Goal: Task Accomplishment & Management: Use online tool/utility

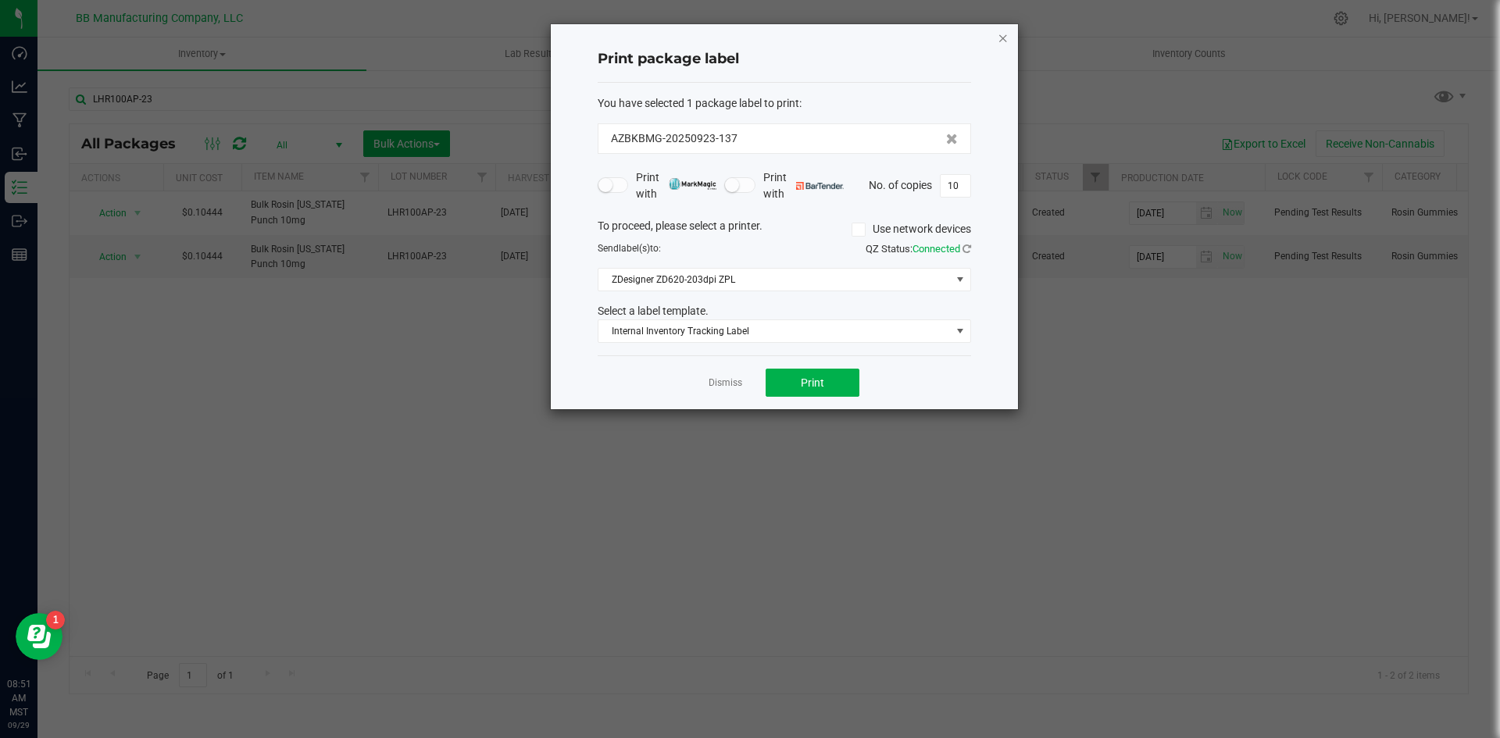
click at [1002, 34] on icon "button" at bounding box center [1003, 37] width 11 height 19
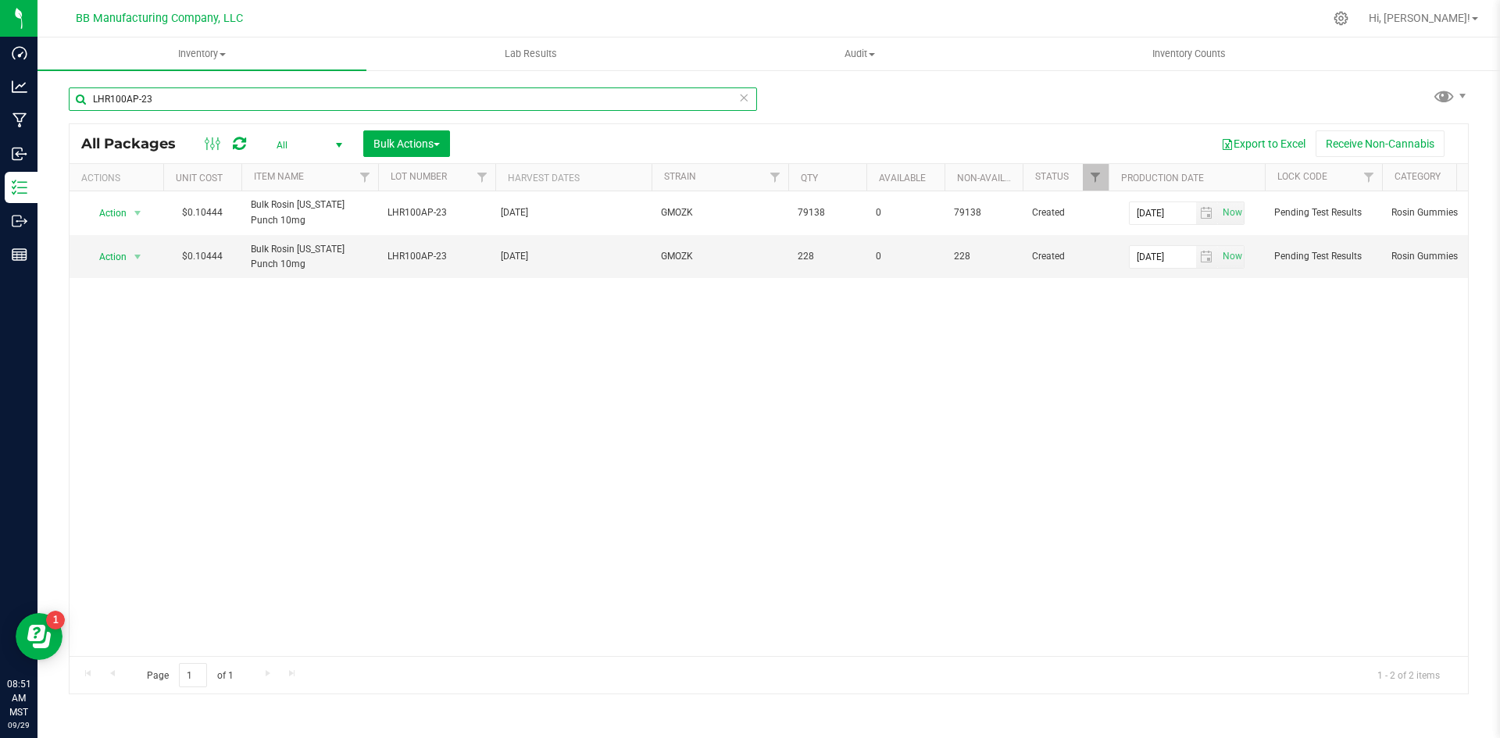
click at [249, 94] on input "LHR100AP-23" at bounding box center [413, 98] width 688 height 23
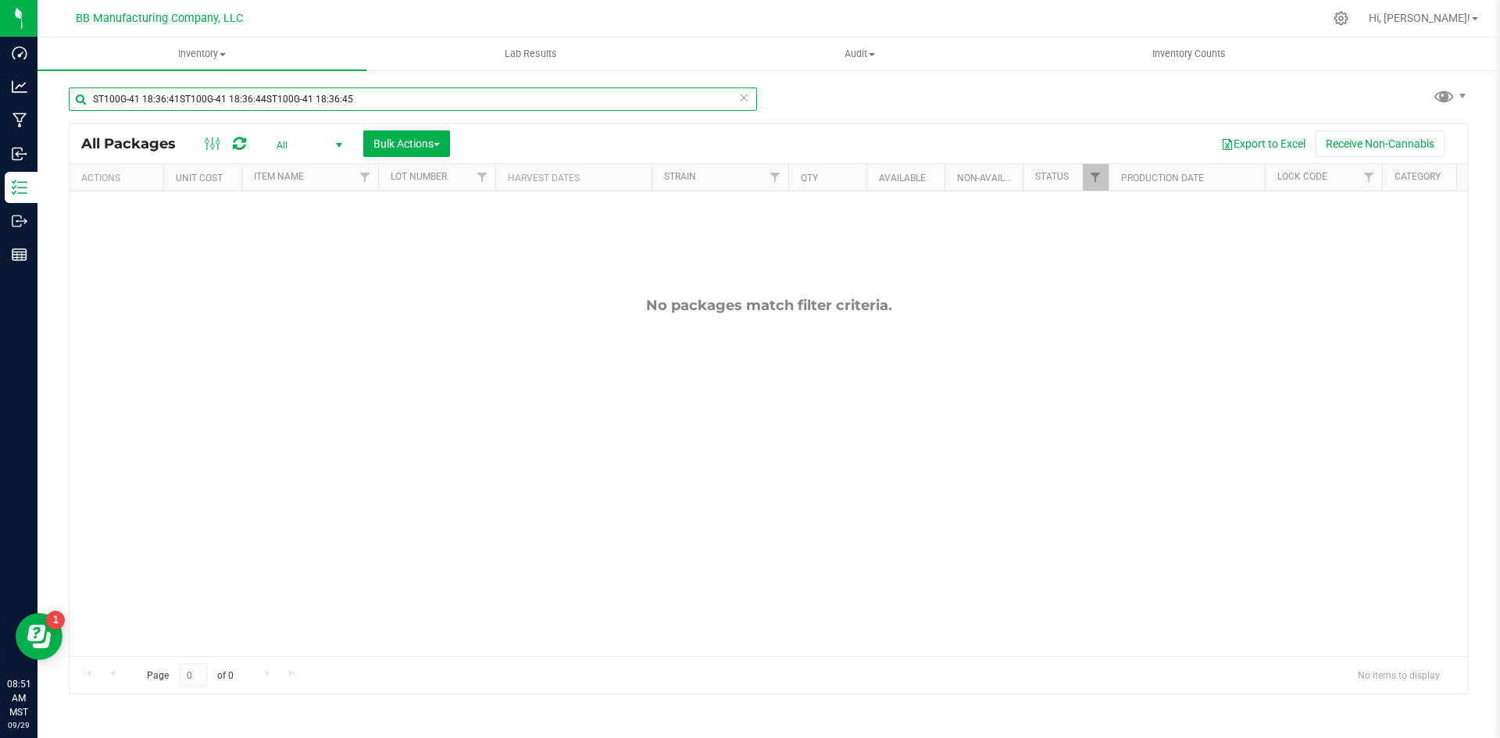
type input "ST100G-41 18:36:41ST100G-41 18:36:44ST100G-41 18:36:45"
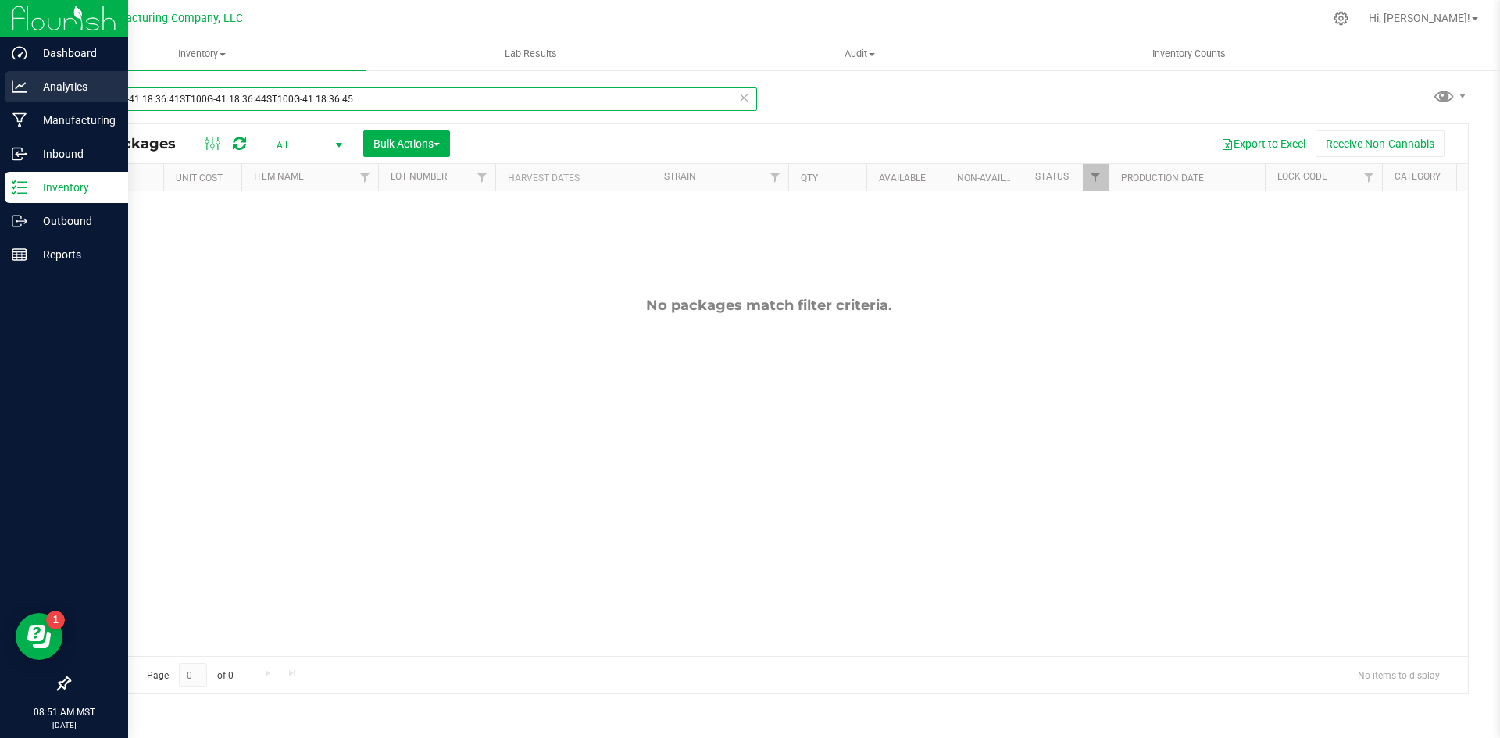
drag, startPoint x: 362, startPoint y: 97, endPoint x: 0, endPoint y: 96, distance: 362.5
click at [0, 96] on div "Dashboard Analytics Manufacturing Inbound Inventory Outbound Reports 08:51 AM M…" at bounding box center [750, 369] width 1500 height 738
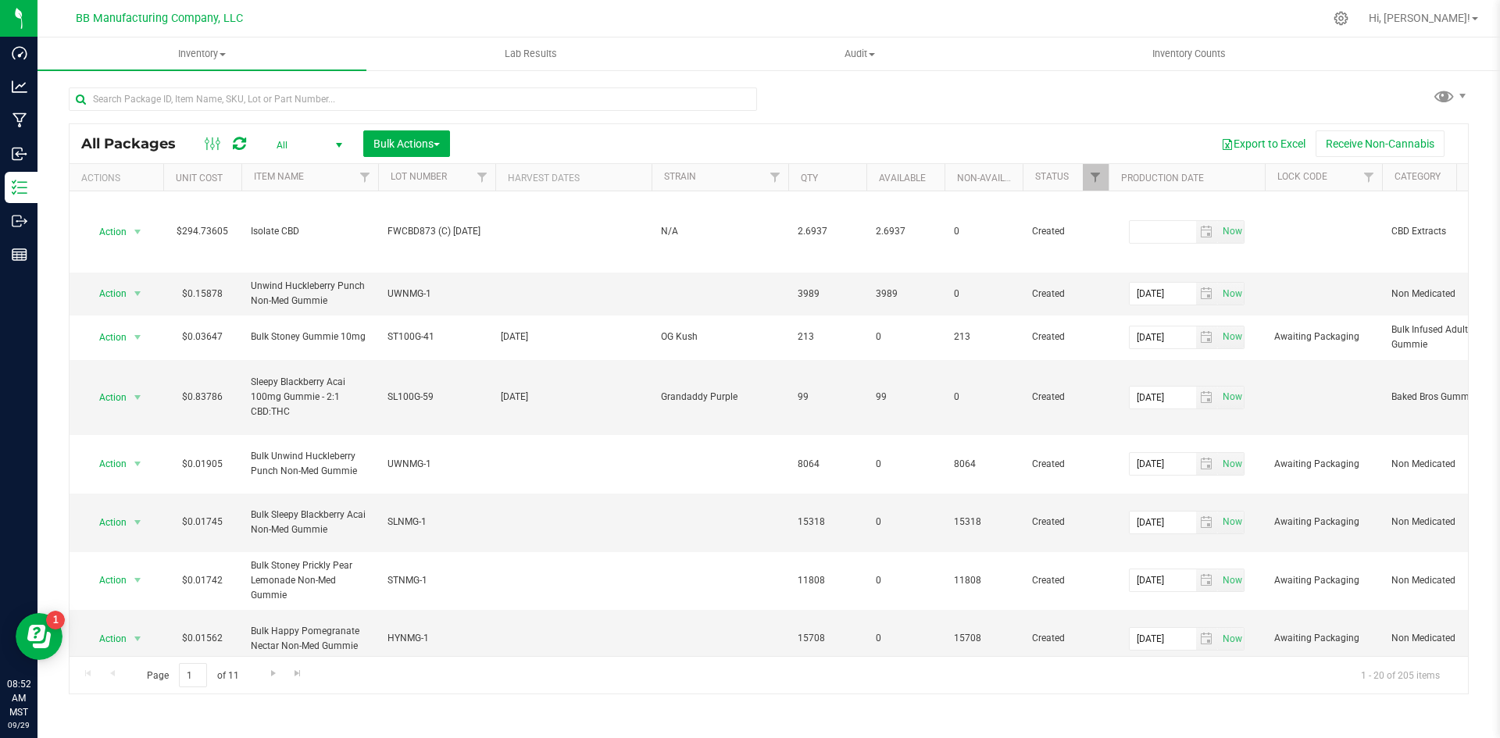
click at [838, 129] on div "All Packages All Active Only Lab Samples Locked All Bulk Actions Add to manufac…" at bounding box center [769, 143] width 1398 height 39
click at [391, 93] on input "text" at bounding box center [413, 98] width 688 height 23
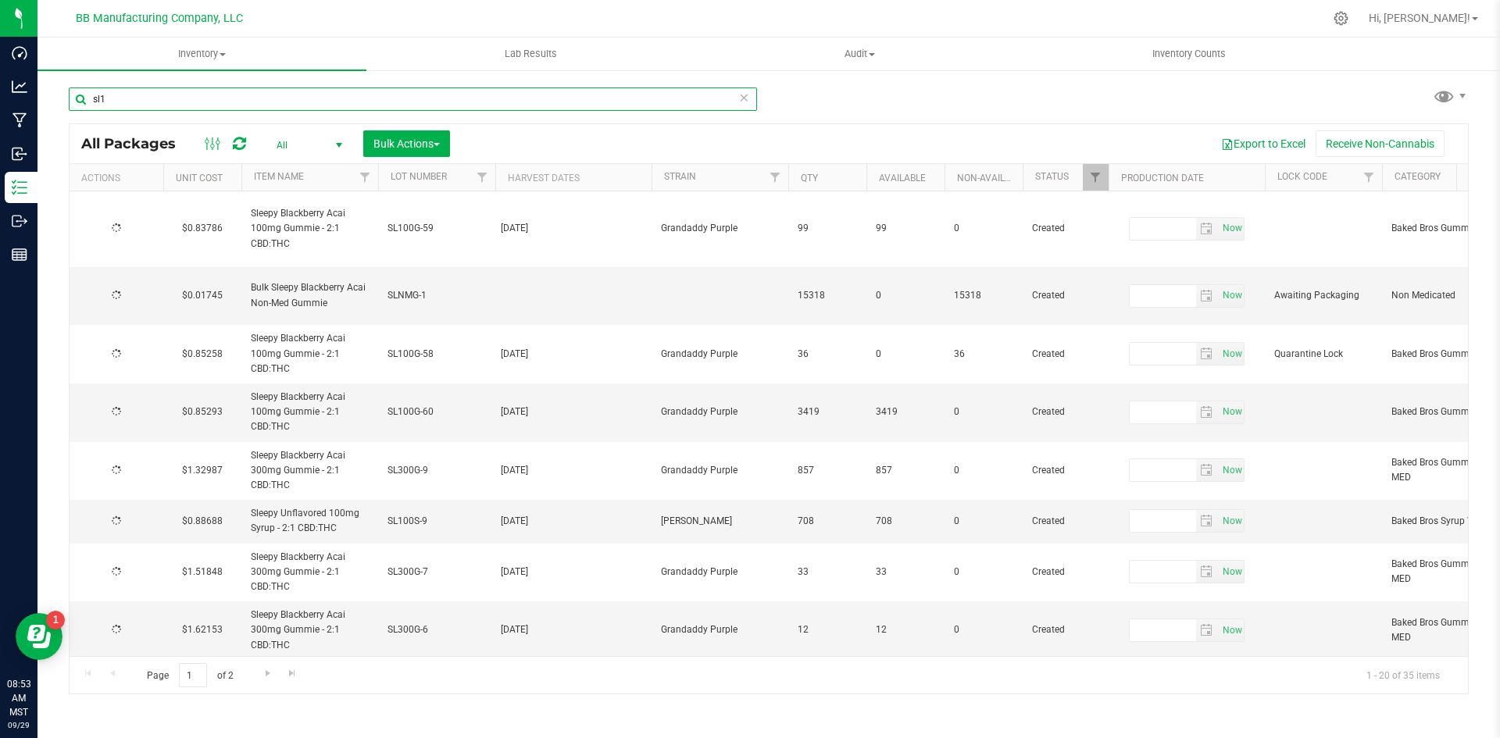
type input "sl10"
type input "[DATE]"
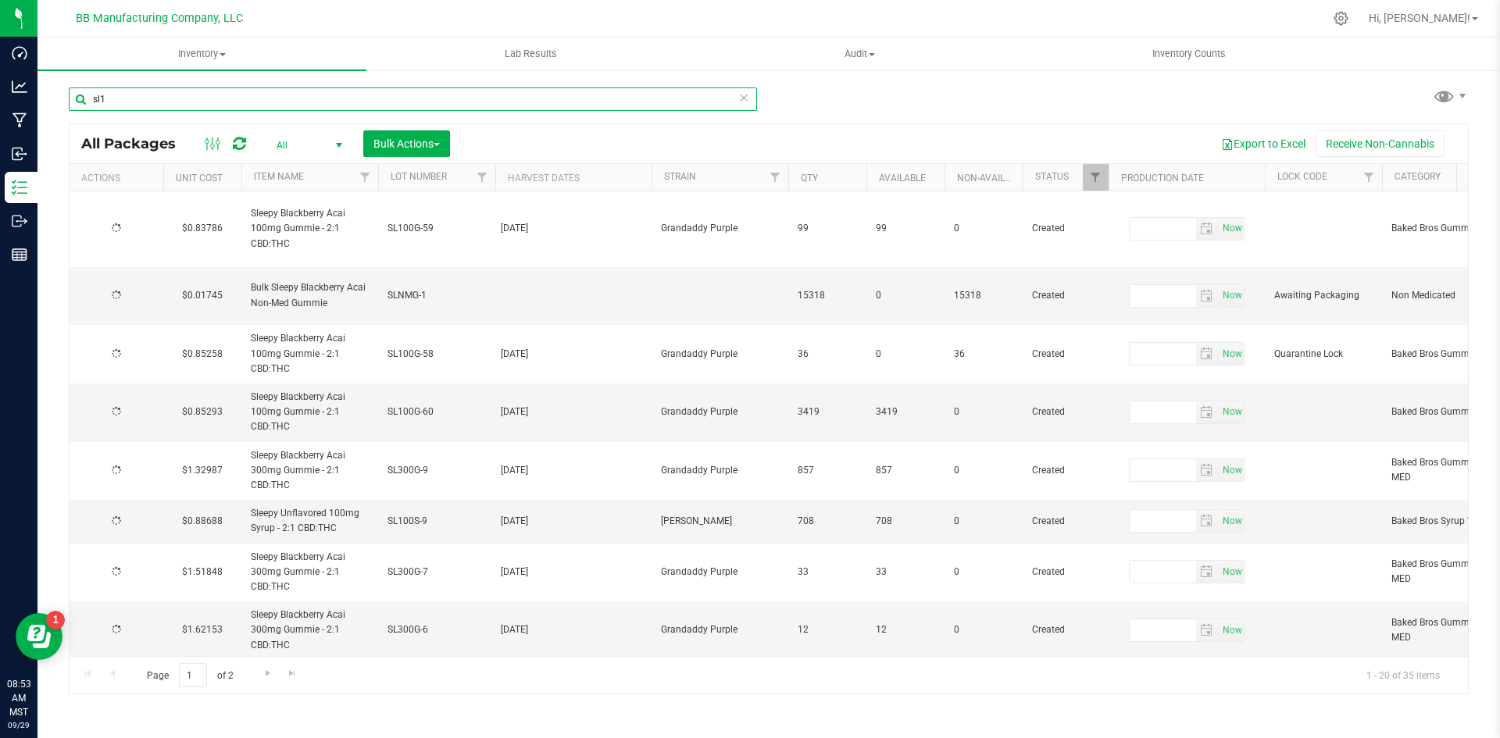
type input "[DATE]"
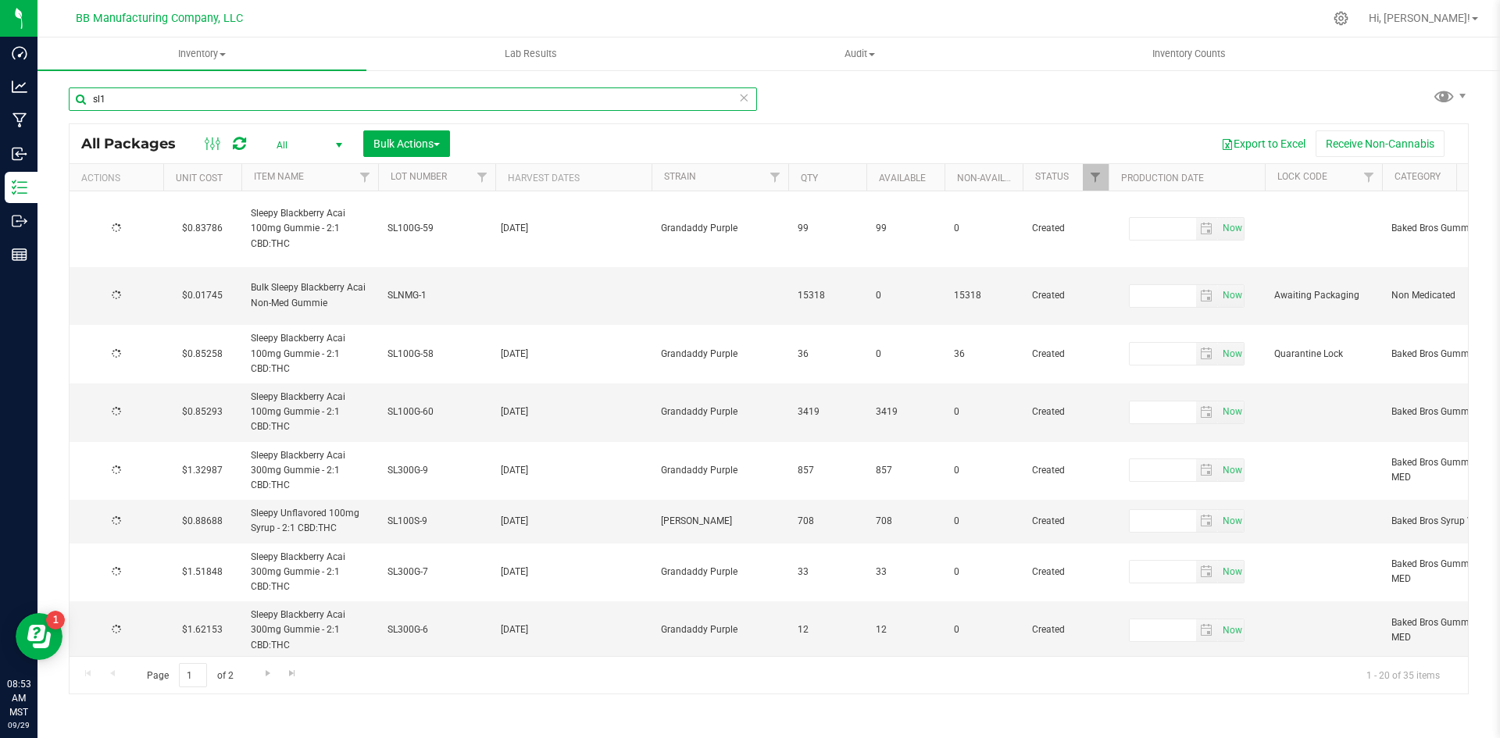
type input "[DATE]"
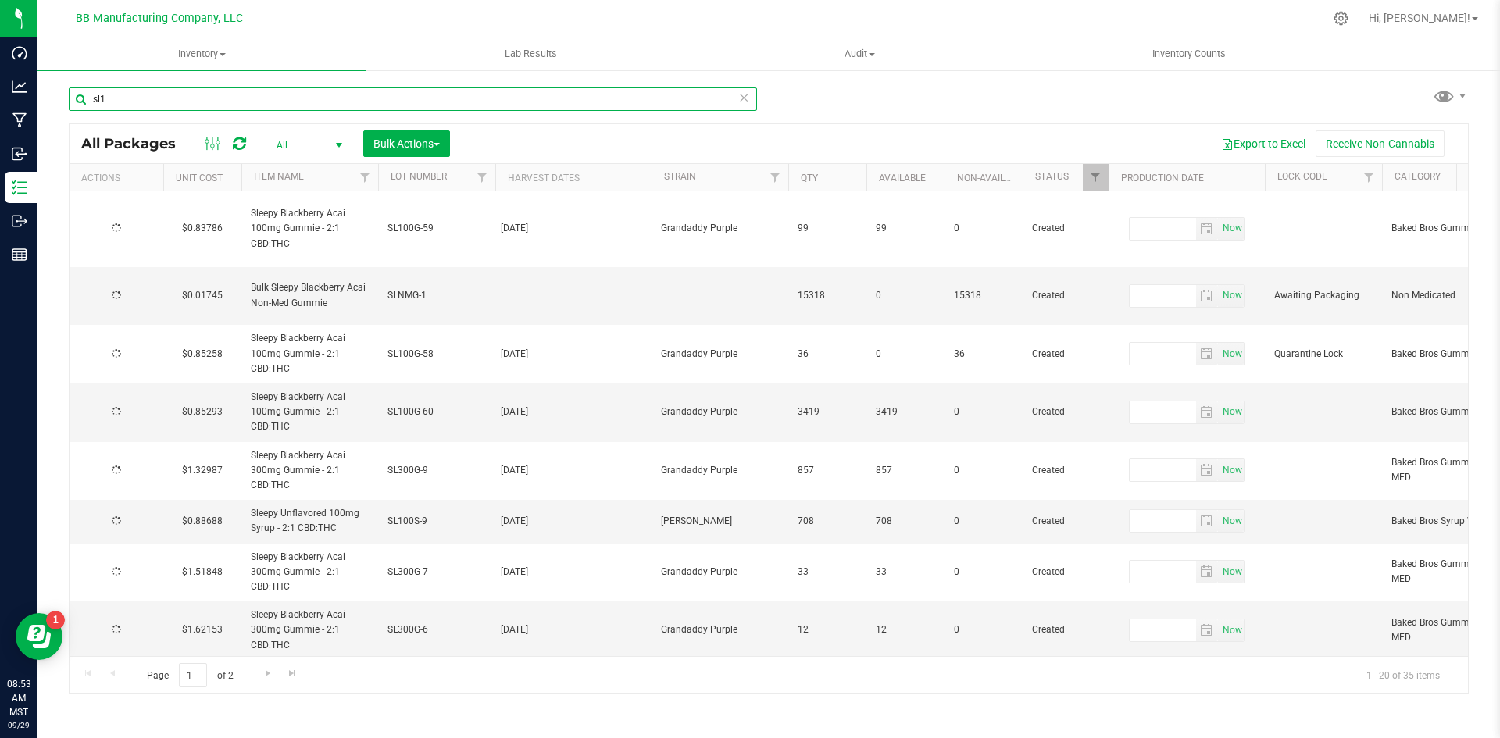
type input "[DATE]"
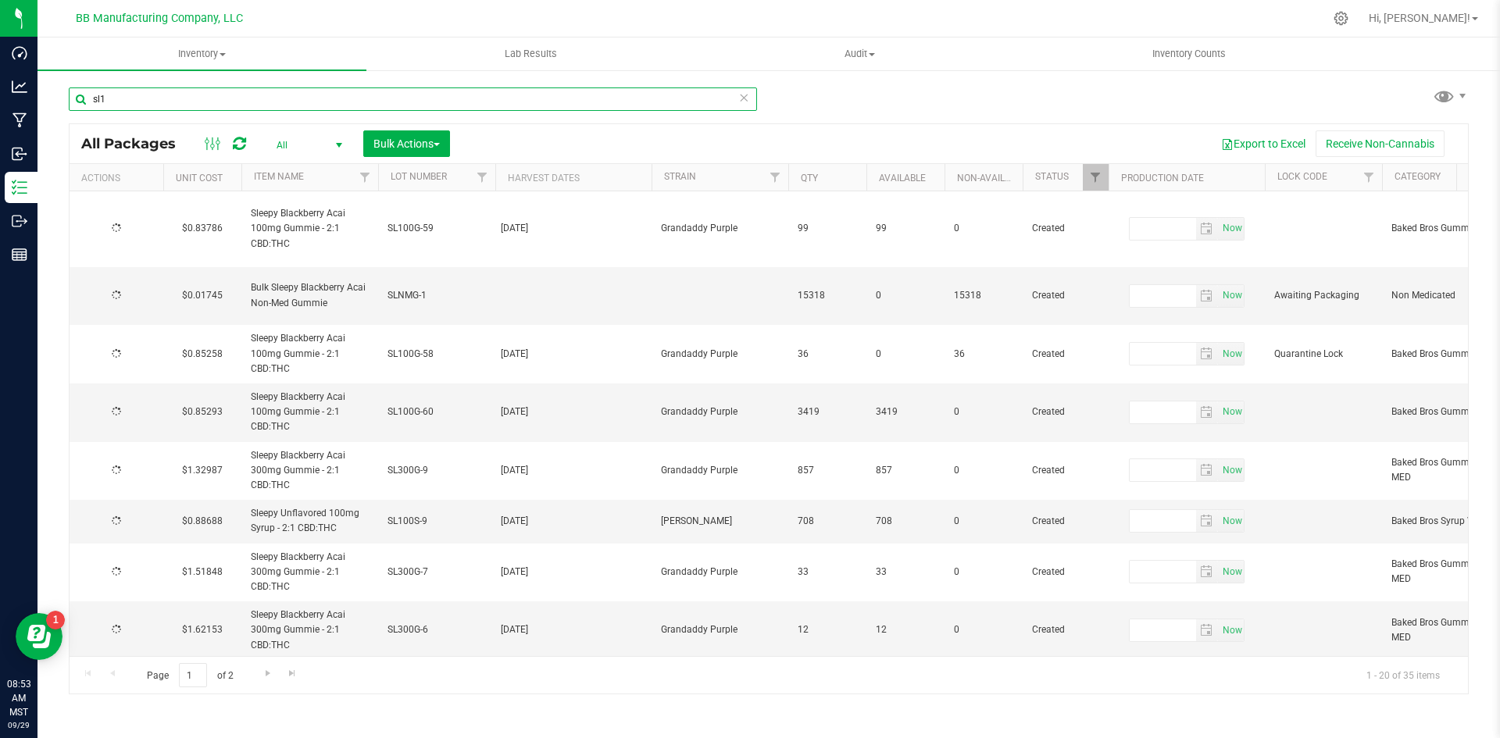
type input "[DATE]"
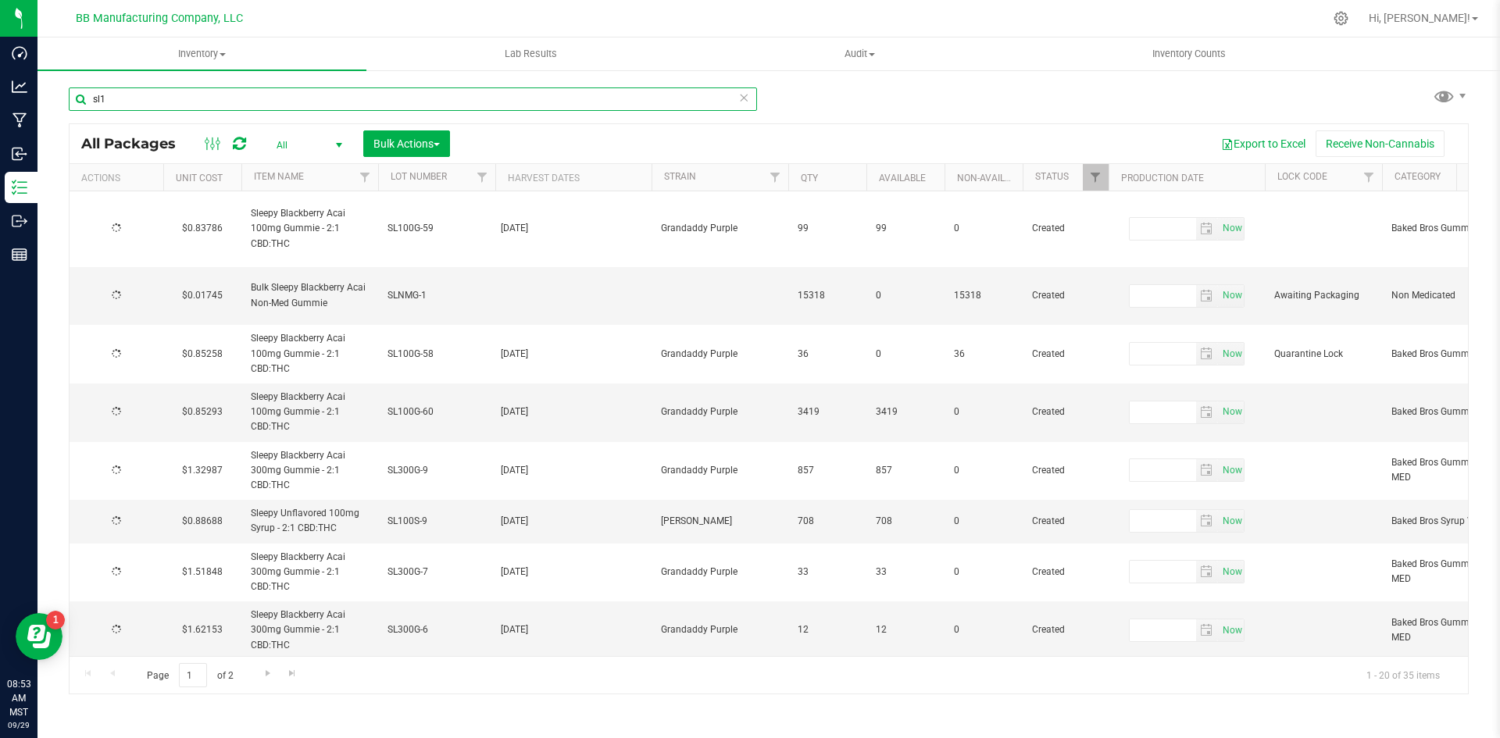
type input "[DATE]"
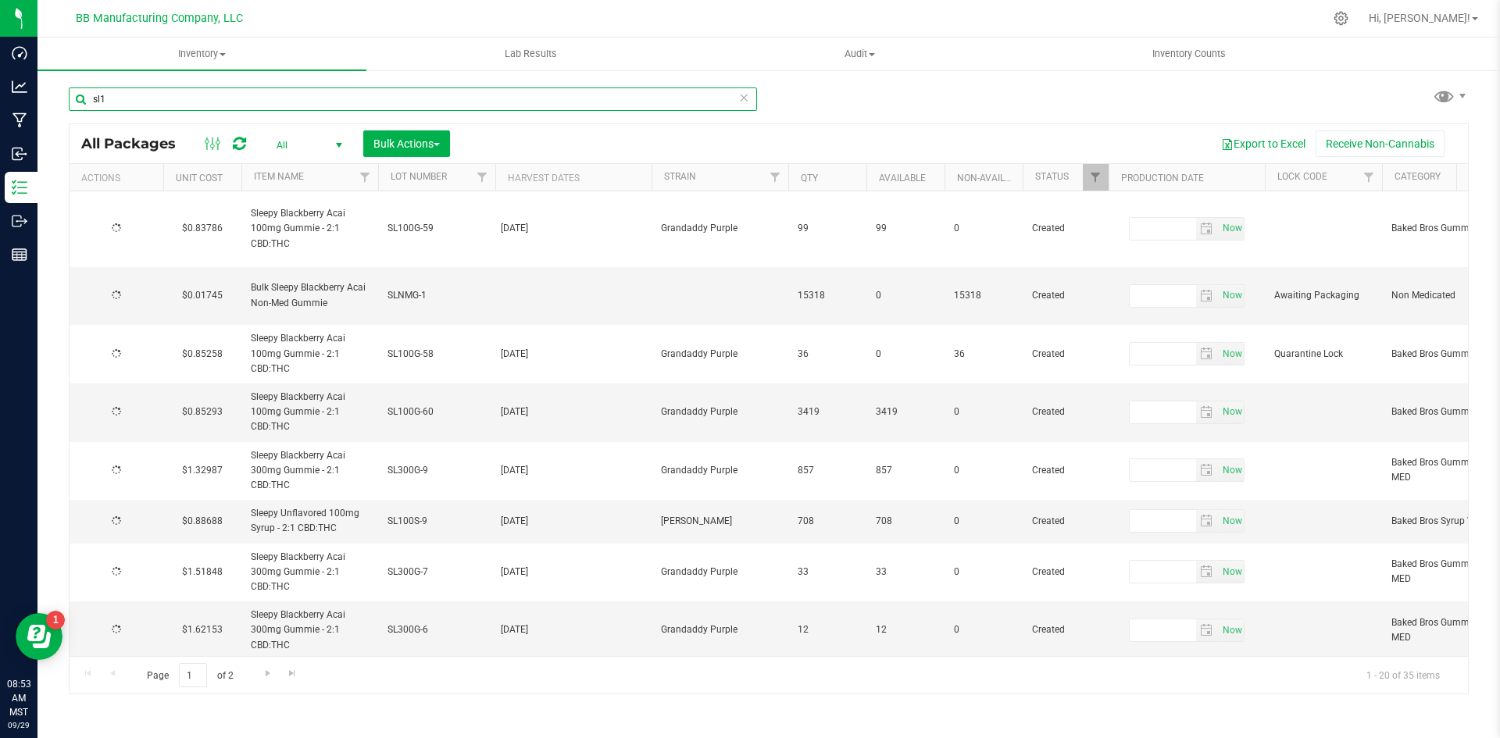
type input "[DATE]"
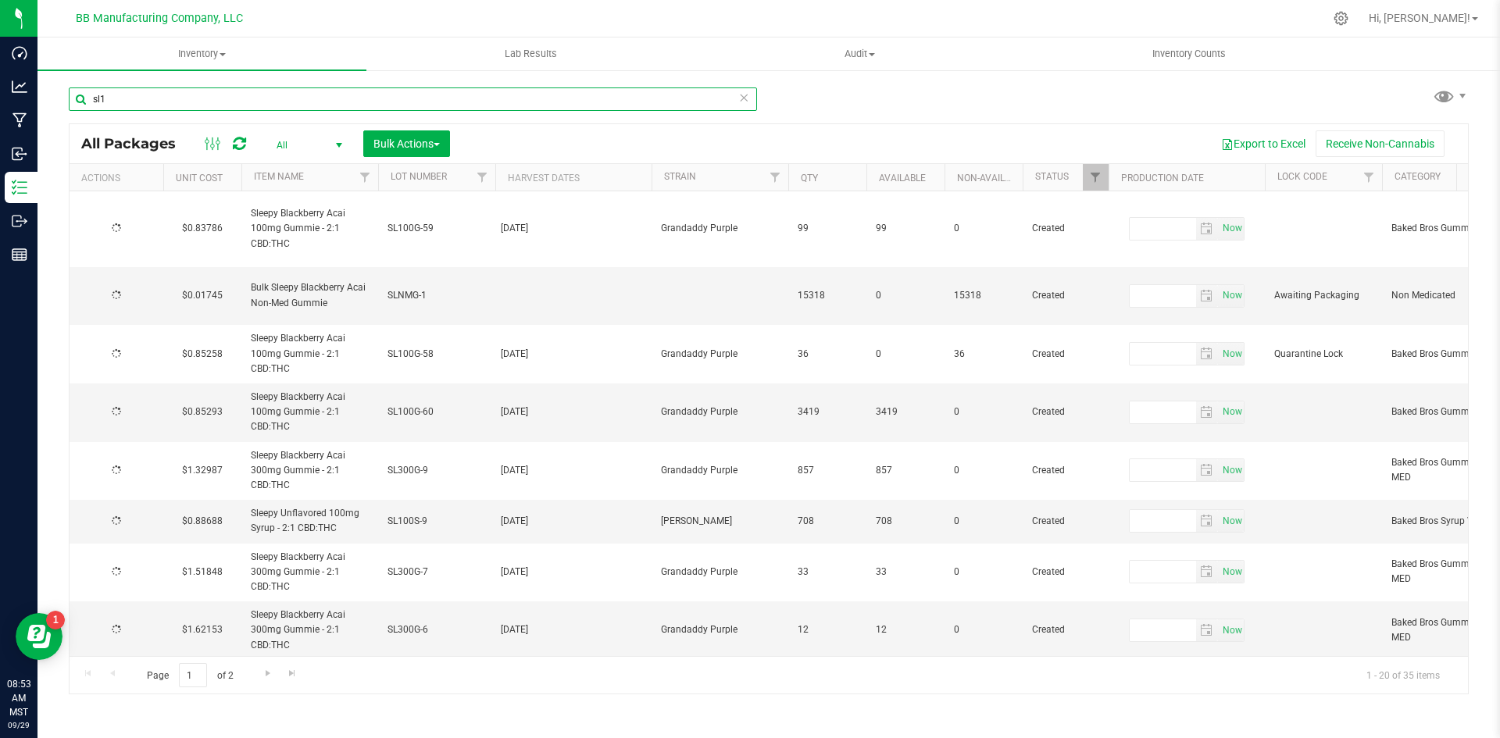
type input "[DATE]"
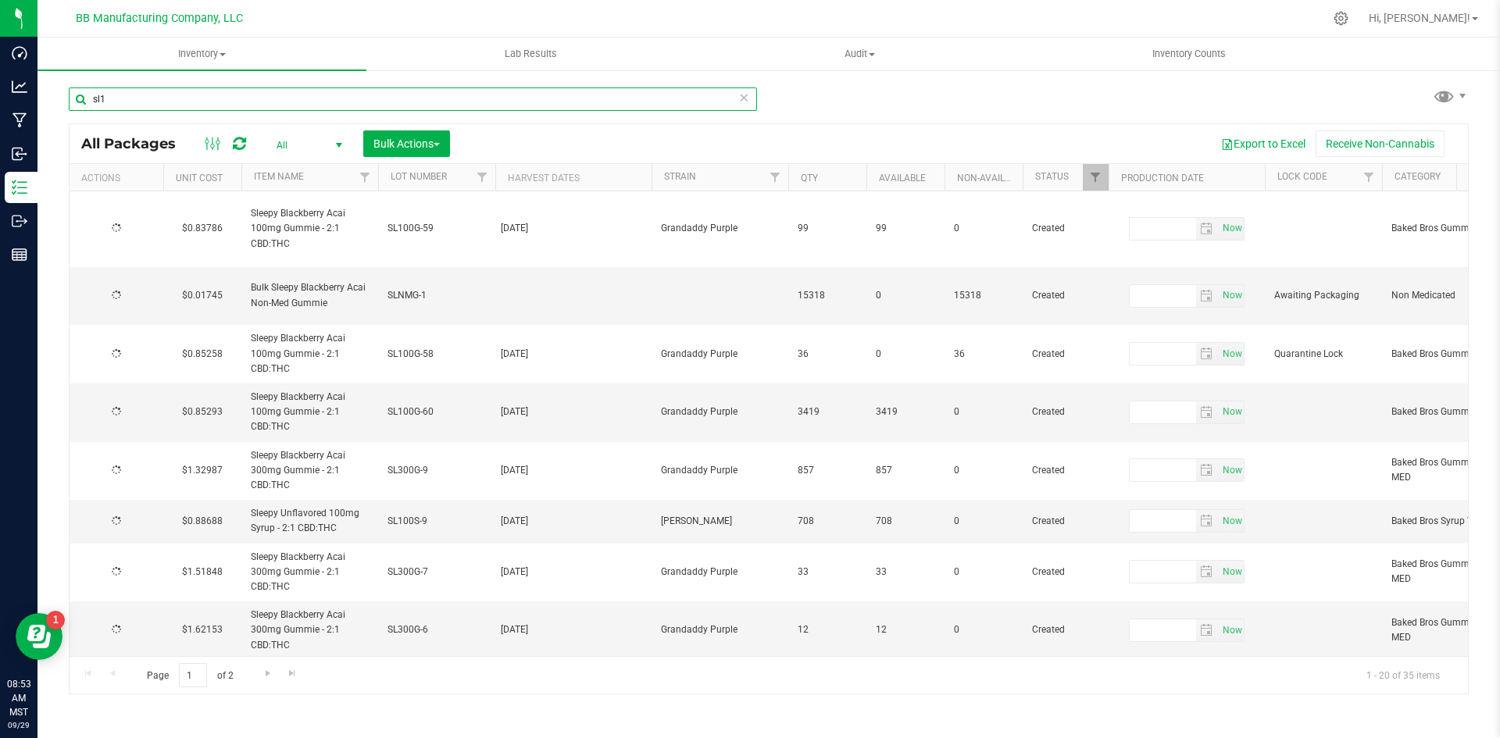
type input "[DATE]"
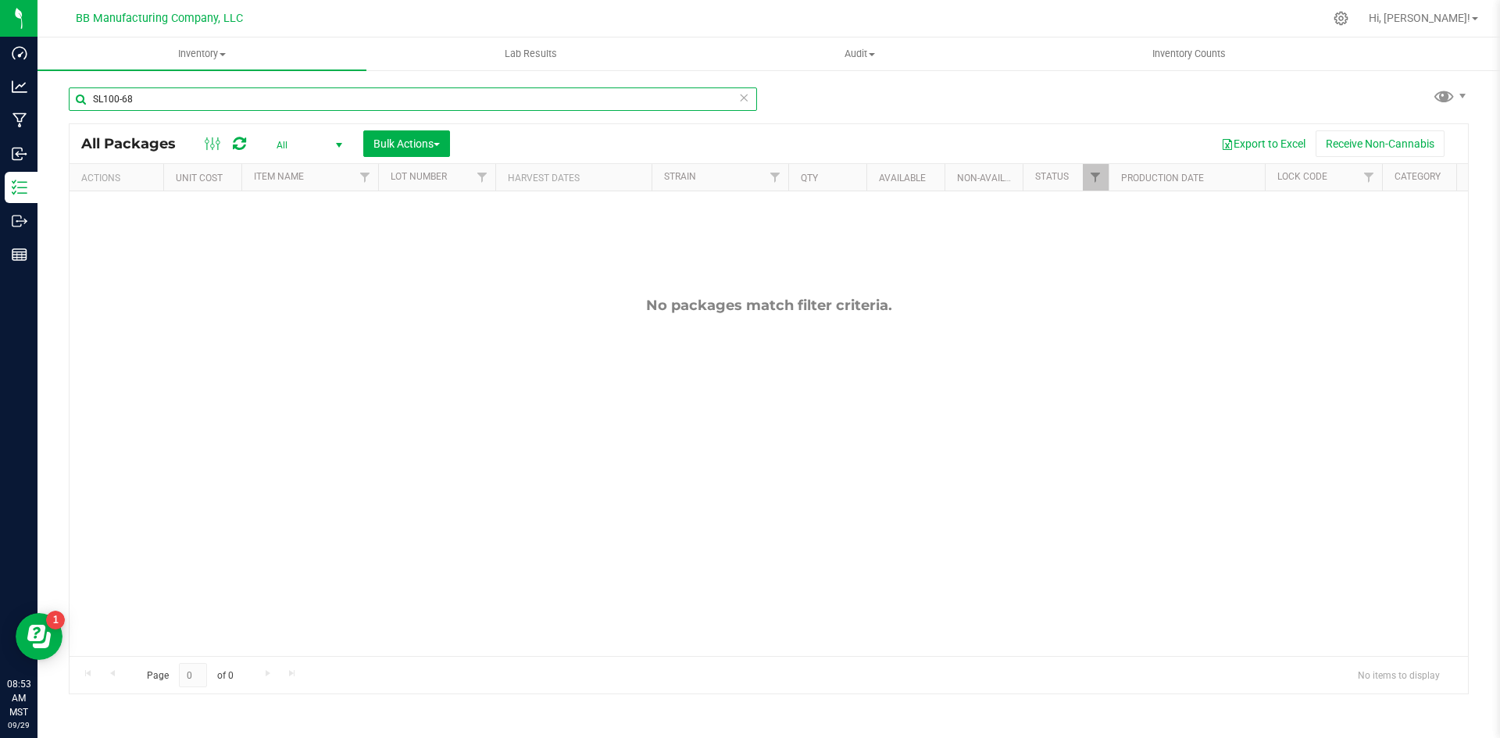
click at [391, 93] on input "SL100-68" at bounding box center [413, 98] width 688 height 23
click at [530, 93] on input "SL100-68" at bounding box center [413, 98] width 688 height 23
type input "SL100g-68"
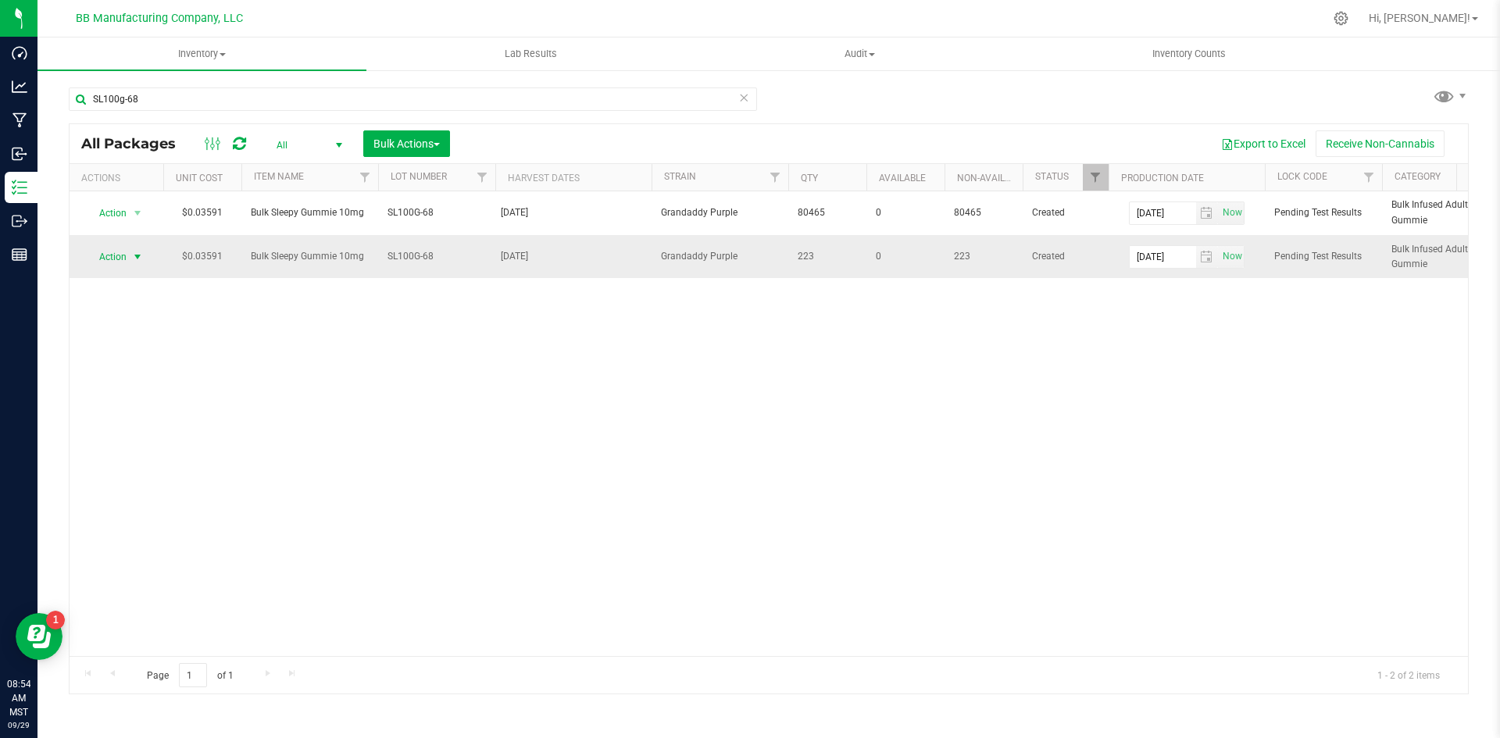
click at [122, 257] on span "Action" at bounding box center [106, 257] width 42 height 22
click at [162, 398] on li "Print package label" at bounding box center [135, 408] width 98 height 43
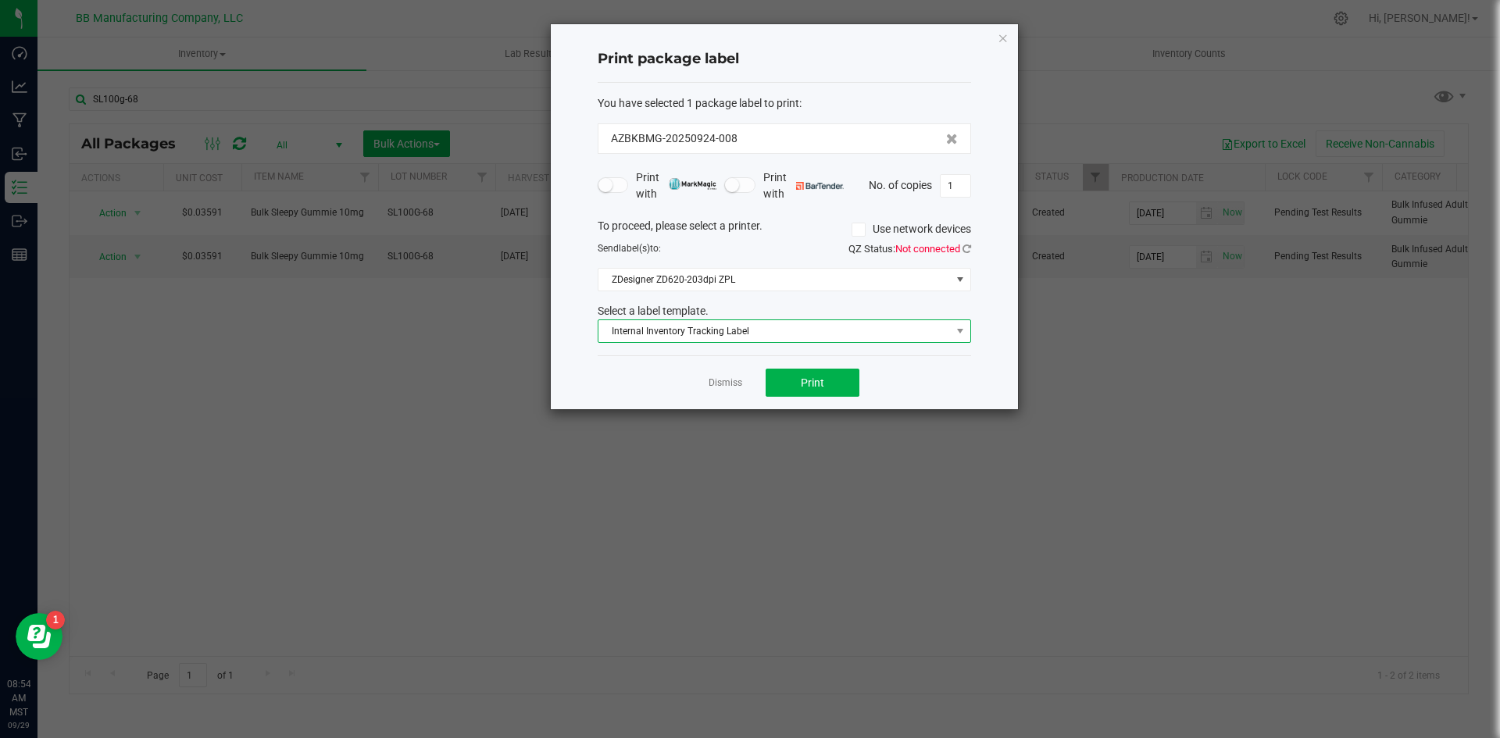
click at [809, 334] on span "Internal Inventory Tracking Label" at bounding box center [774, 331] width 352 height 22
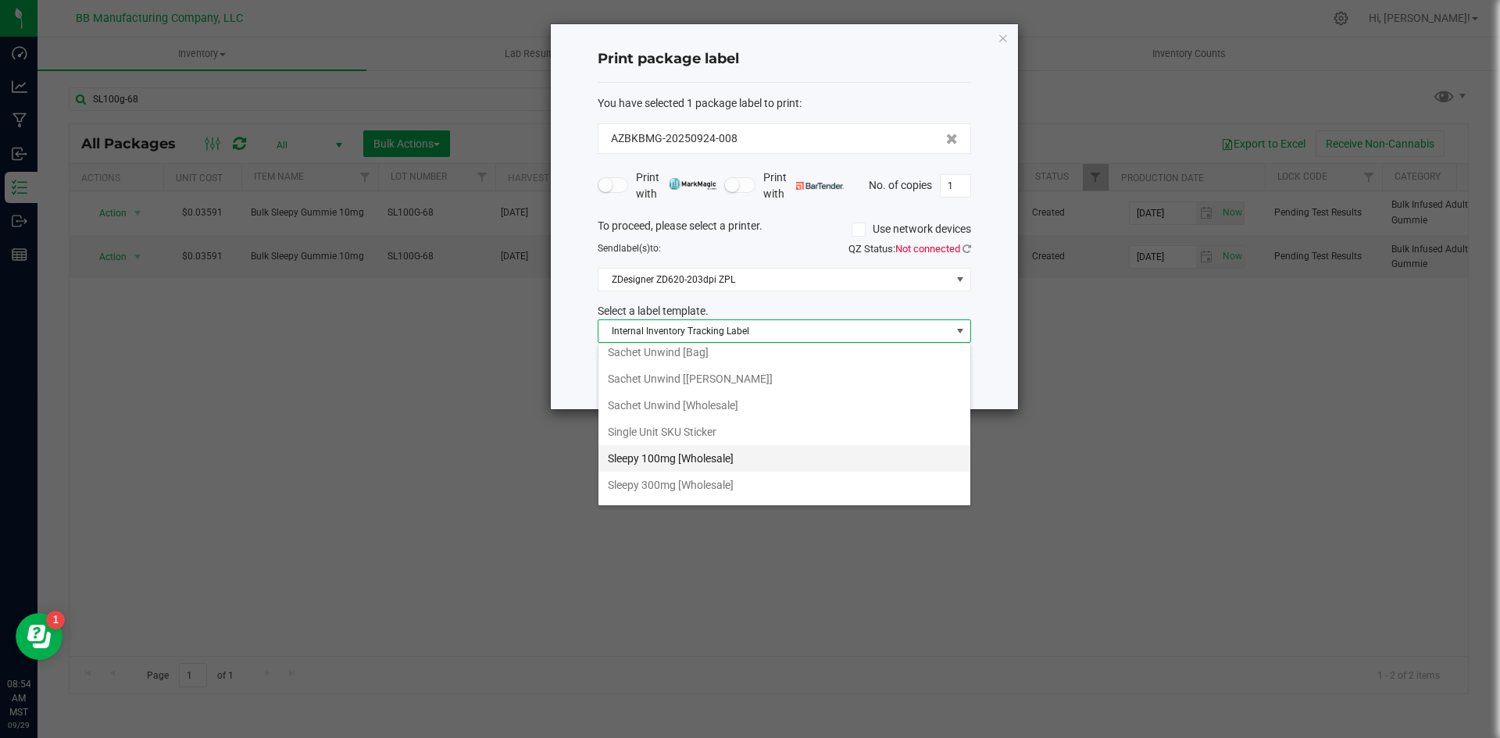
scroll to position [1016, 0]
click at [724, 390] on li "Sleepy 100mg [Wholesale]" at bounding box center [784, 380] width 372 height 27
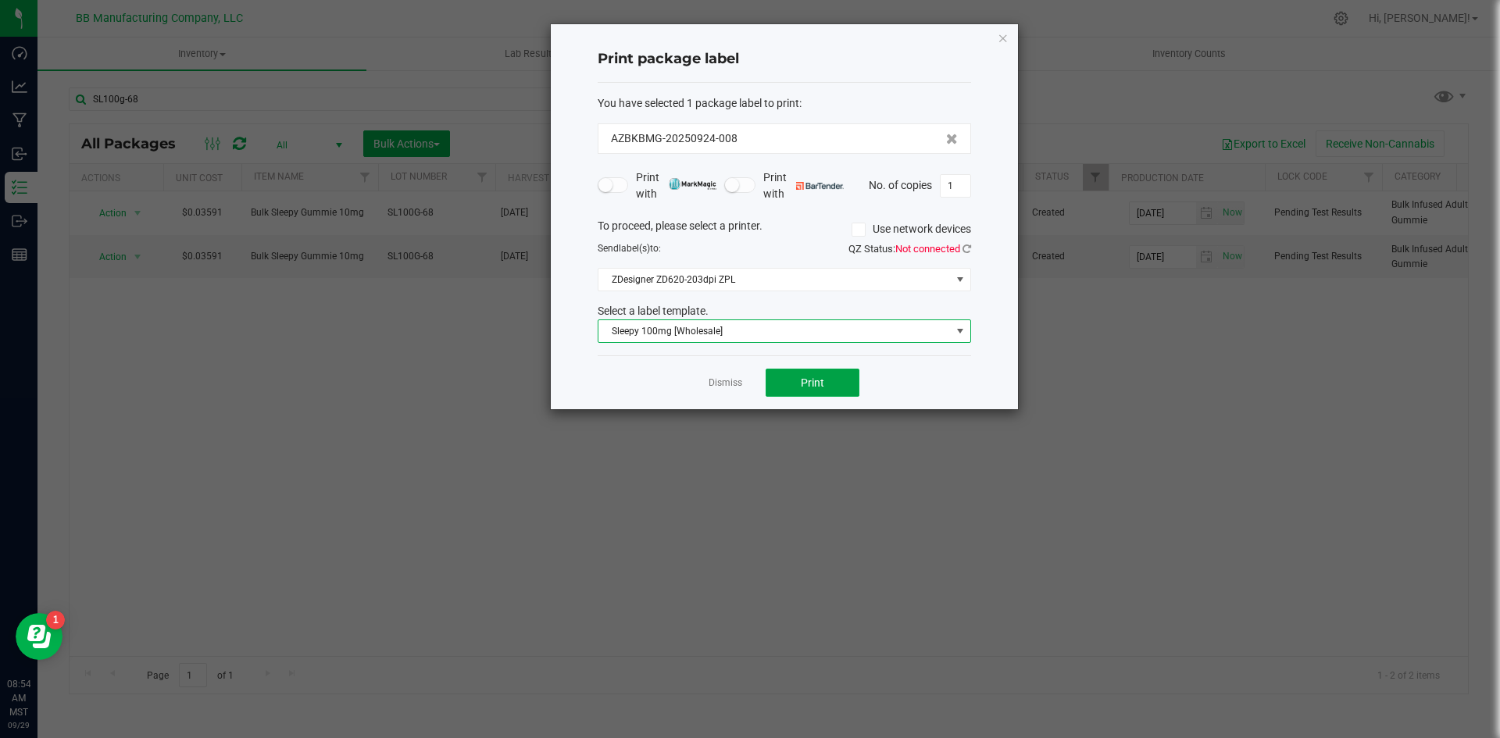
click at [823, 670] on ngb-modal-window "Print package label You have selected 1 package label to print : AZBKBMG-202509…" at bounding box center [756, 369] width 1512 height 738
click at [823, 373] on button "Print" at bounding box center [813, 383] width 94 height 28
click at [823, 380] on span "Print" at bounding box center [812, 383] width 23 height 12
click at [727, 330] on span "Sleepy 100mg [Wholesale]" at bounding box center [774, 331] width 352 height 22
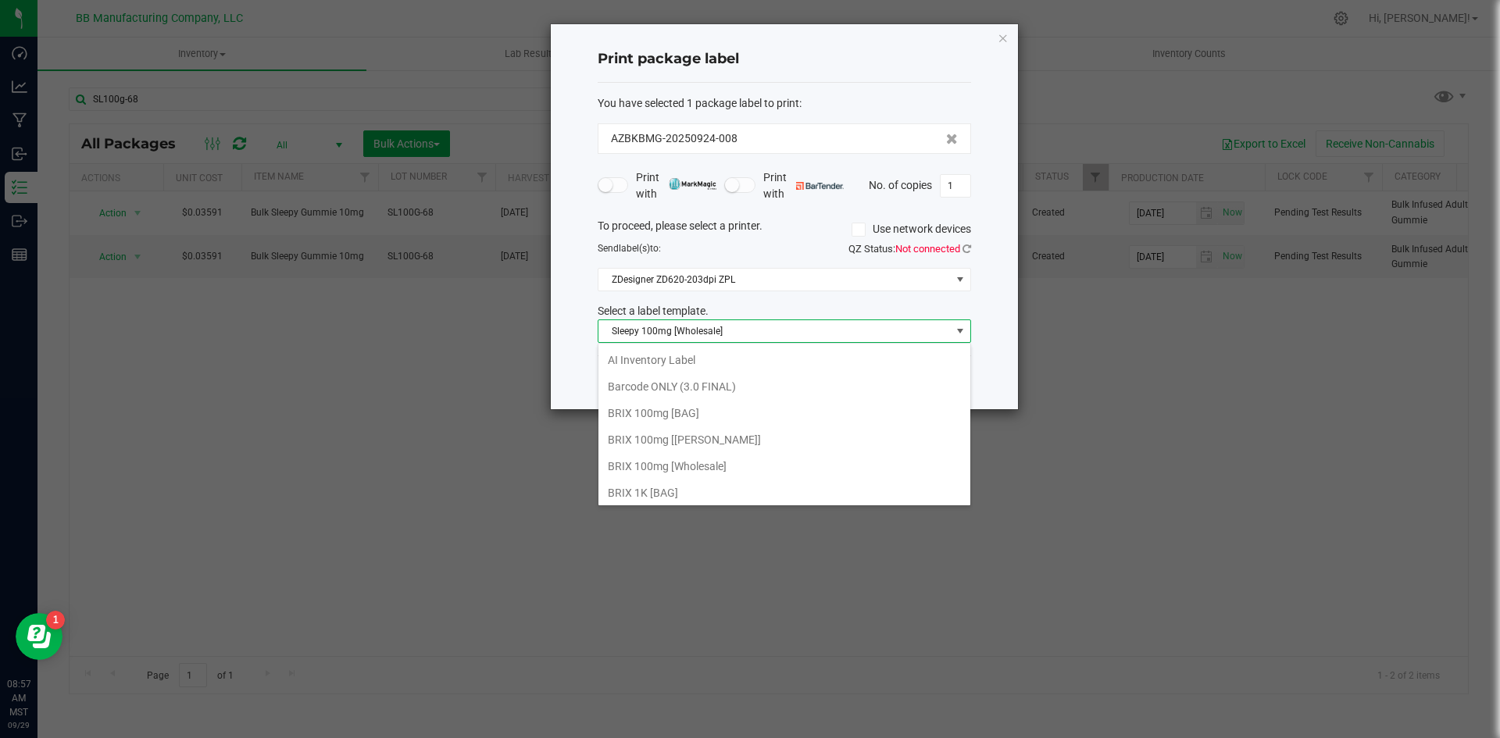
scroll to position [23, 373]
click at [718, 487] on li "Sleepy 100mg [Wholesale]" at bounding box center [784, 490] width 372 height 27
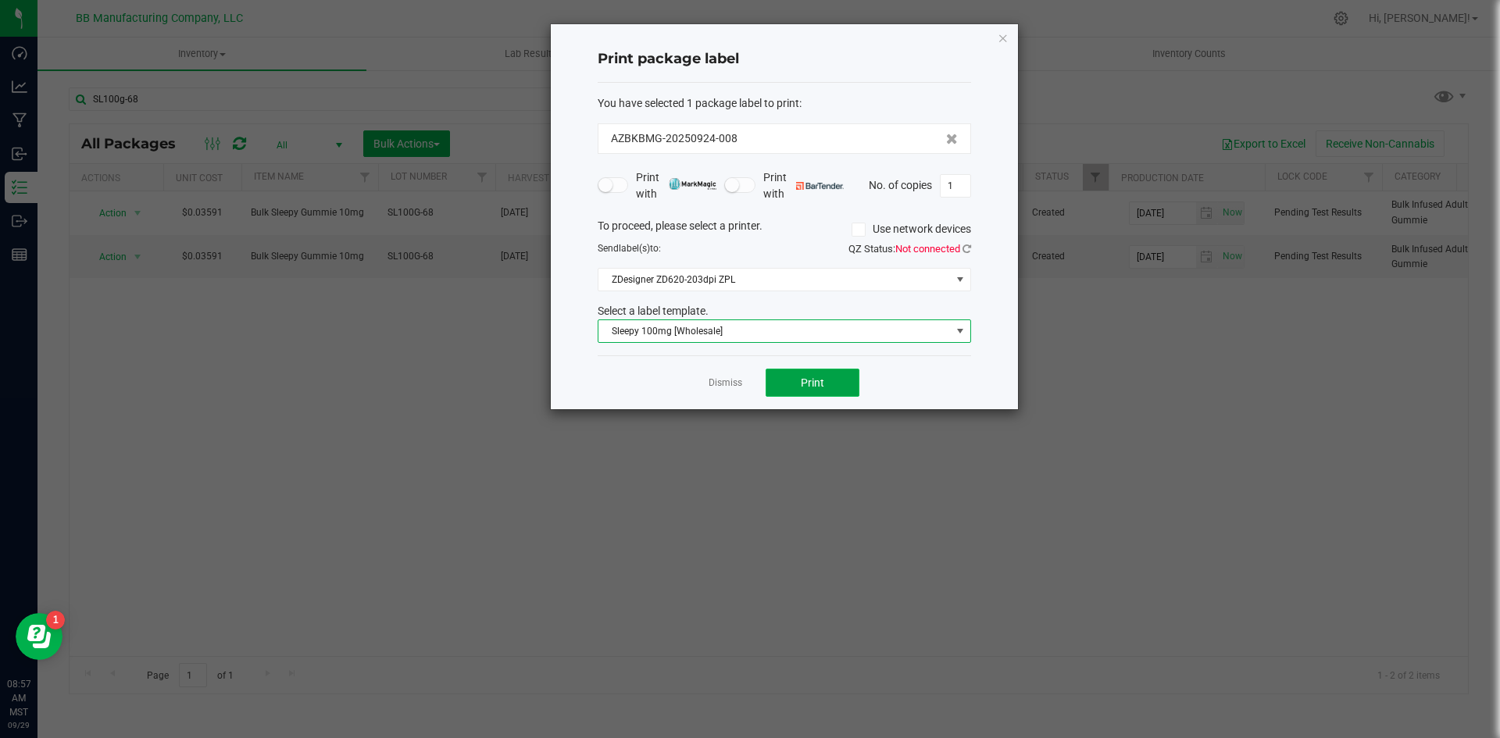
click at [807, 381] on span "Print" at bounding box center [812, 383] width 23 height 12
click at [809, 373] on button "Print" at bounding box center [813, 383] width 94 height 28
click at [964, 254] on div "QZ Status: Not connected" at bounding box center [883, 249] width 198 height 16
click at [969, 247] on icon at bounding box center [966, 249] width 9 height 10
click at [813, 386] on span "Print" at bounding box center [812, 383] width 23 height 12
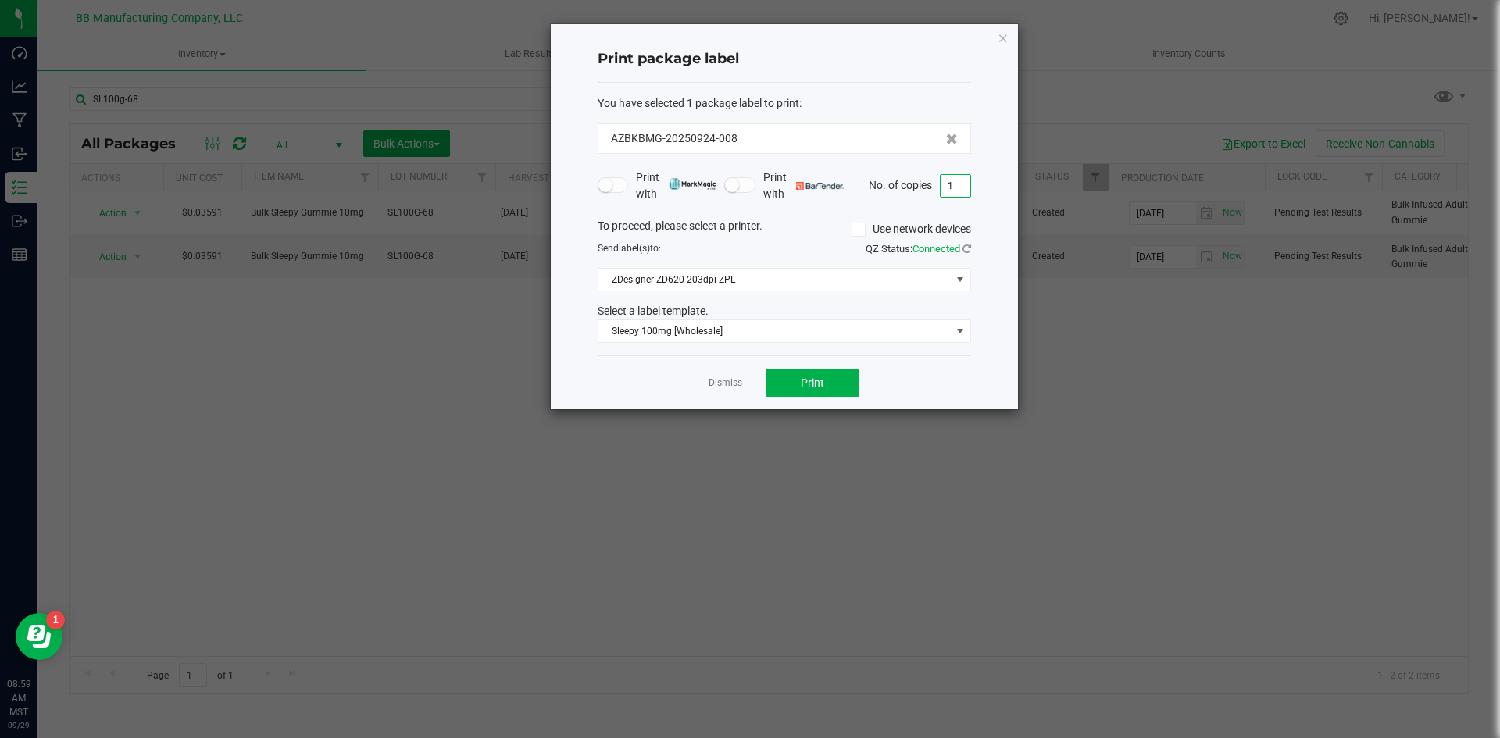
click at [953, 194] on input "1" at bounding box center [956, 186] width 30 height 22
click at [805, 392] on button "Print" at bounding box center [813, 383] width 94 height 28
click at [956, 180] on input "49" at bounding box center [956, 186] width 30 height 22
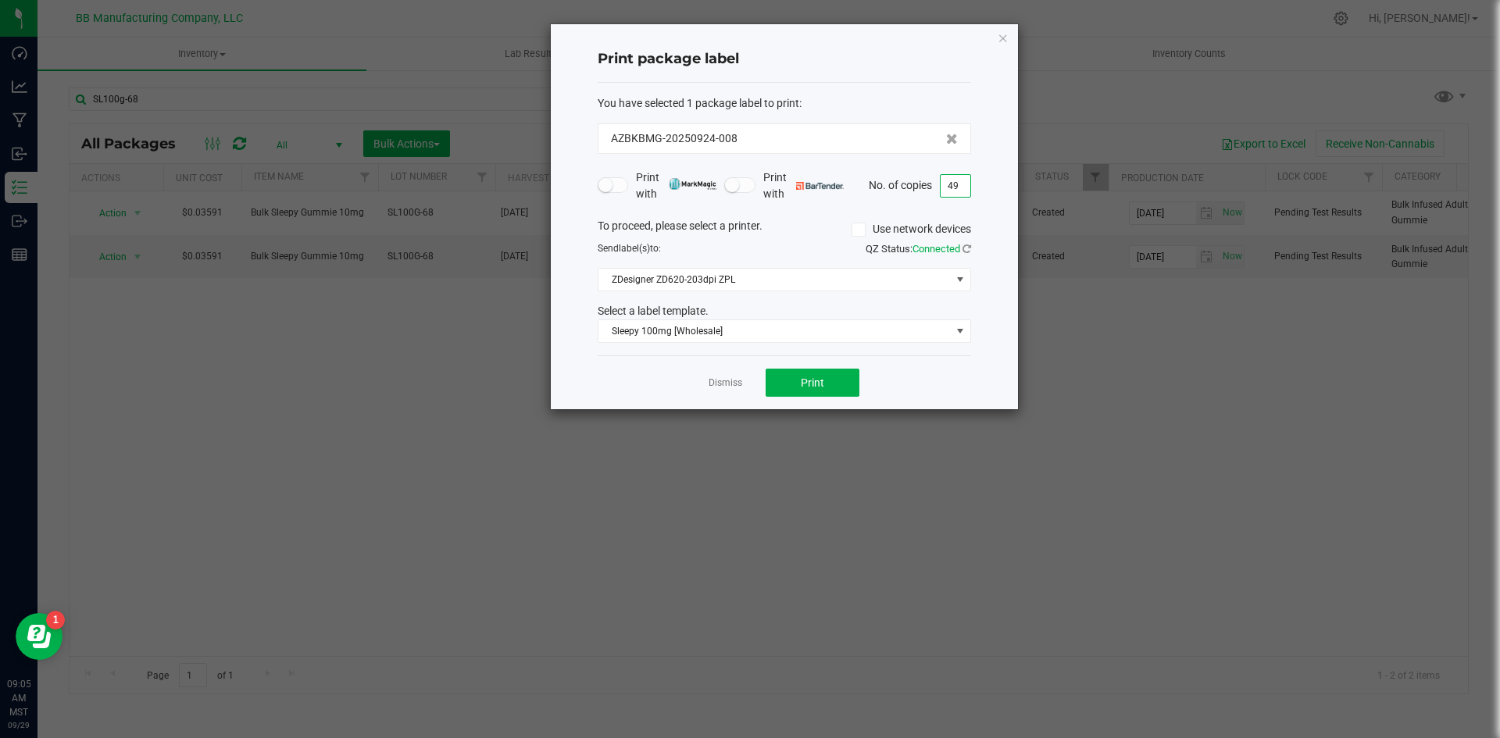
type input "5"
type input "10"
click at [803, 379] on span "Print" at bounding box center [812, 383] width 23 height 12
